Goal: Task Accomplishment & Management: Use online tool/utility

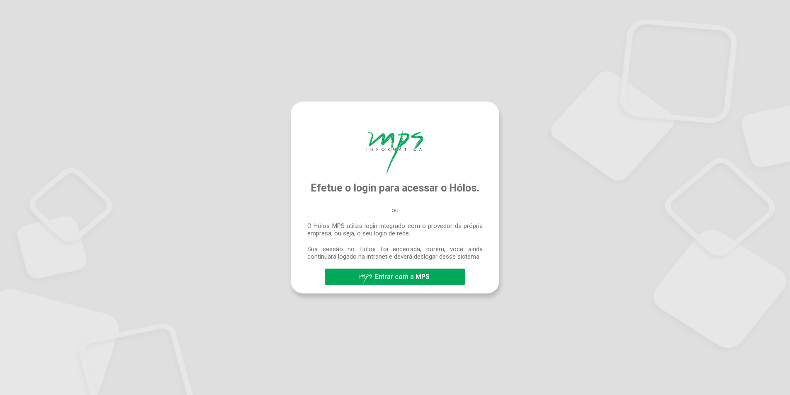
drag, startPoint x: 0, startPoint y: 0, endPoint x: 401, endPoint y: 280, distance: 489.1
click at [401, 280] on span "Entrar com a MPS" at bounding box center [402, 277] width 55 height 8
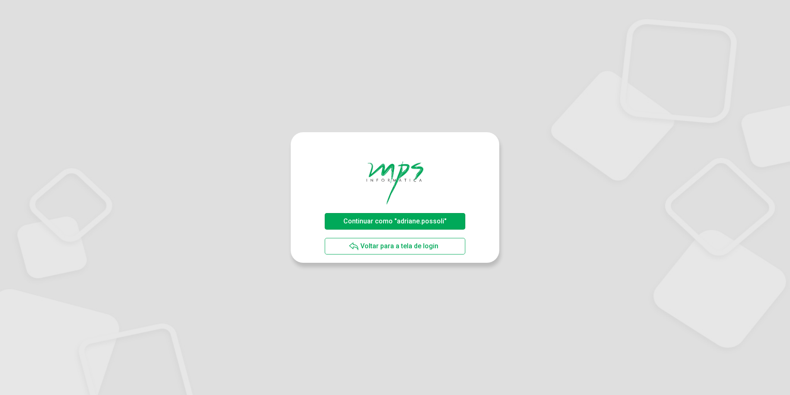
click at [395, 219] on span "Continuar como "adriane.possoli"" at bounding box center [394, 221] width 103 height 8
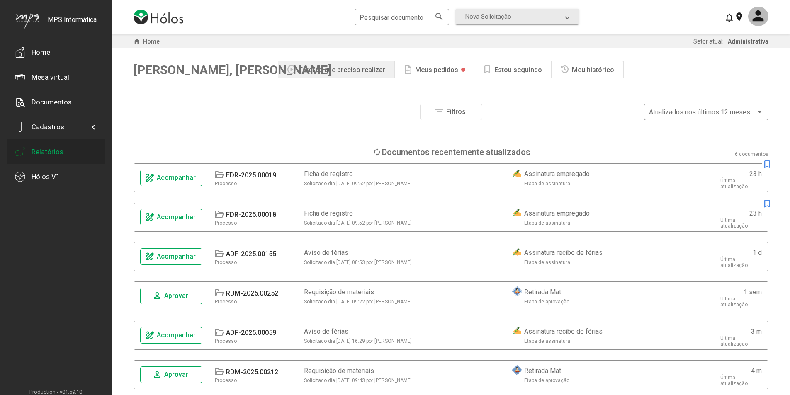
click at [46, 151] on div "Relatórios" at bounding box center [47, 152] width 32 height 8
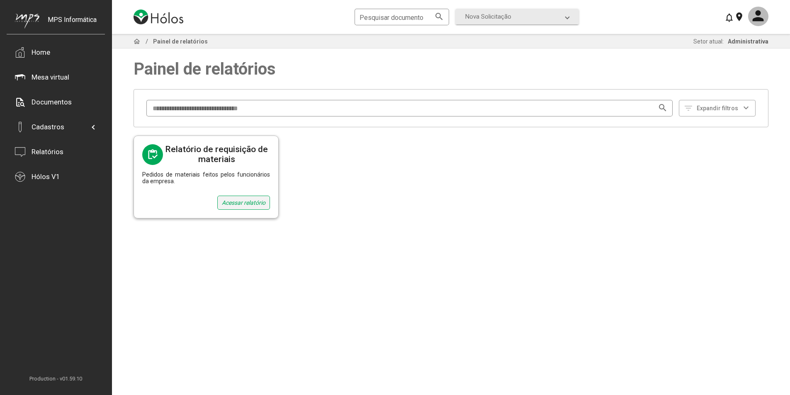
click at [236, 202] on div "Acessar relatório" at bounding box center [243, 203] width 53 height 14
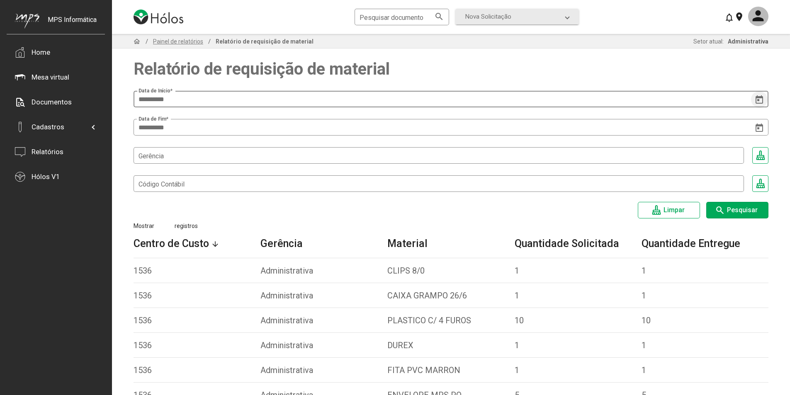
click at [763, 98] on icon "Open calendar" at bounding box center [758, 99] width 7 height 8
click at [247, 125] on button "Next month" at bounding box center [245, 124] width 17 height 17
click at [228, 159] on div "1" at bounding box center [227, 159] width 15 height 15
type input "**********"
click at [745, 206] on span "Pesquisar" at bounding box center [742, 210] width 31 height 8
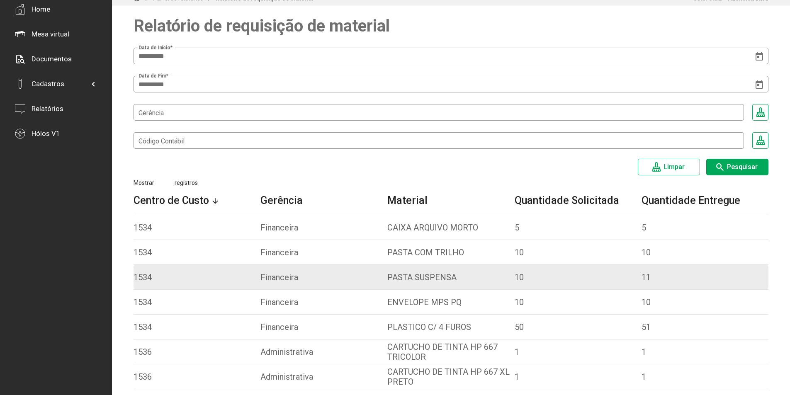
scroll to position [164, 0]
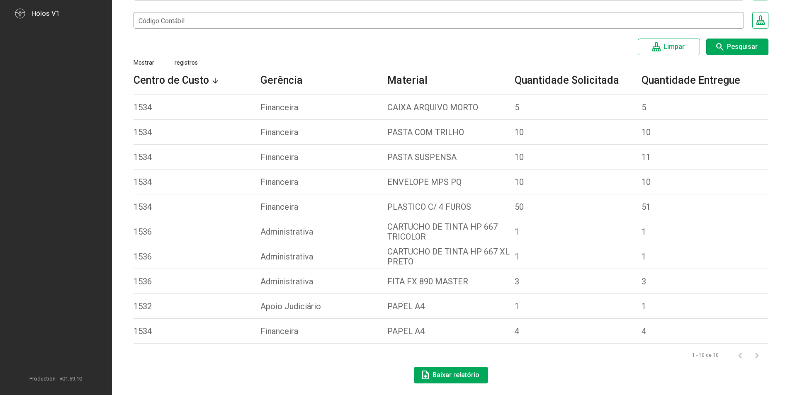
click at [465, 372] on span "Baixar relatório" at bounding box center [455, 375] width 47 height 8
